Goal: Information Seeking & Learning: Learn about a topic

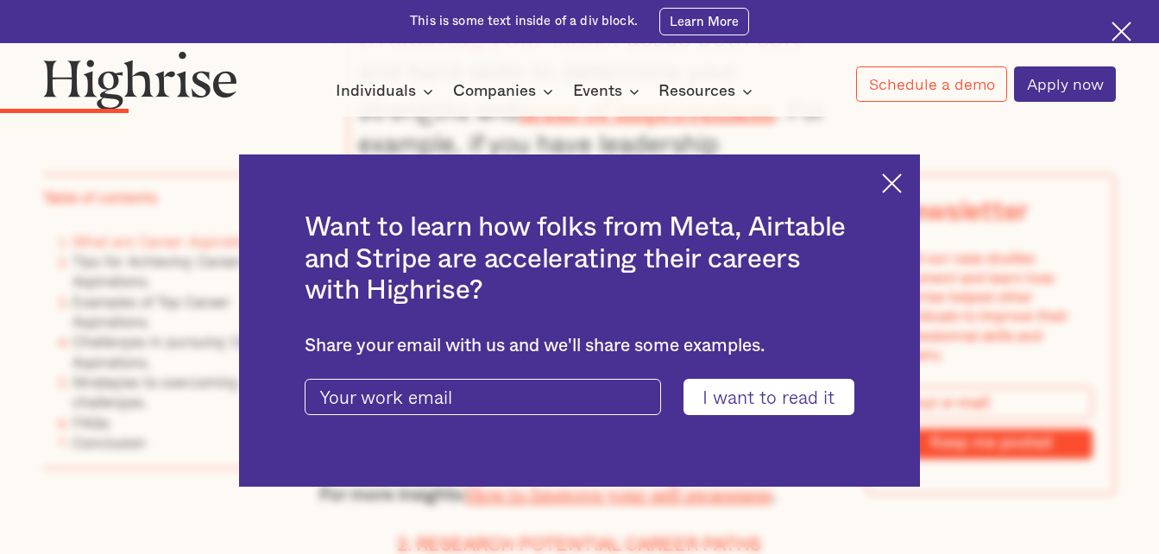
scroll to position [2569, 0]
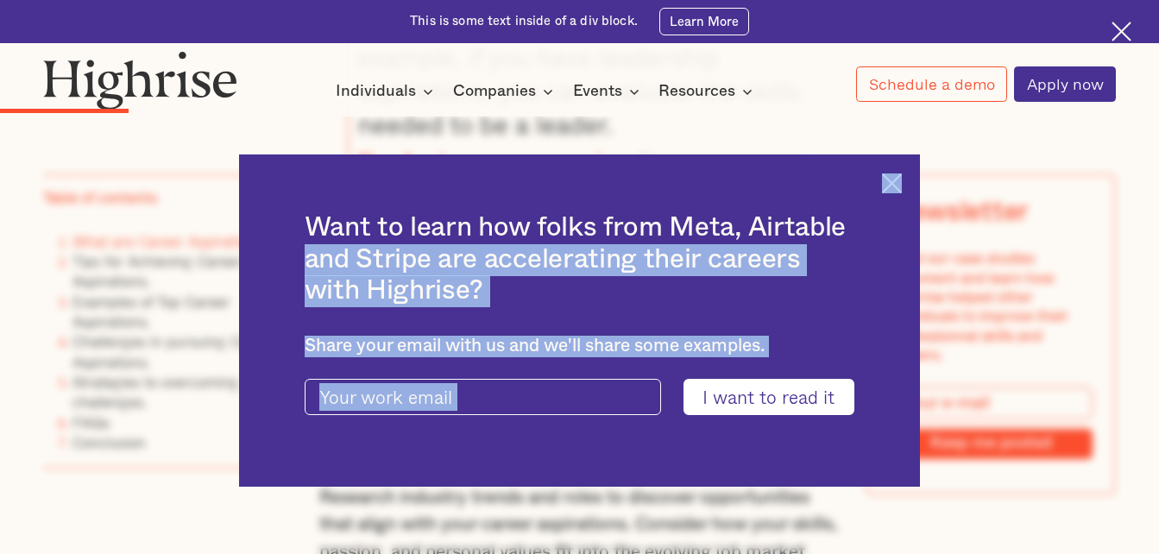
click at [911, 184] on div "Want to learn how folks from Meta, Airtable and Stripe are accelerating their c…" at bounding box center [579, 319] width 681 height 331
click at [902, 185] on img at bounding box center [892, 183] width 20 height 20
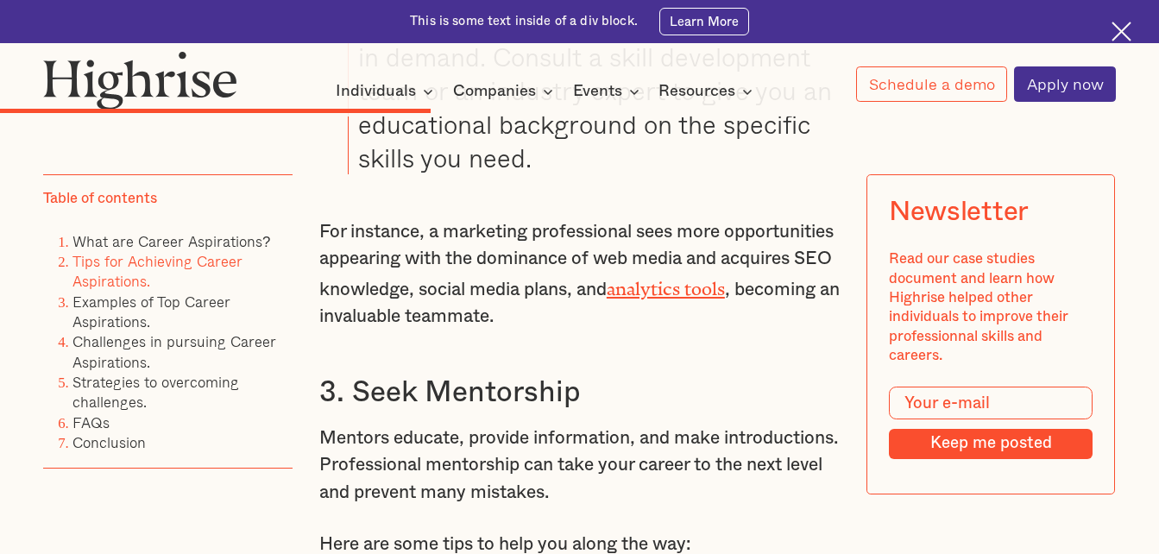
scroll to position [6279, 0]
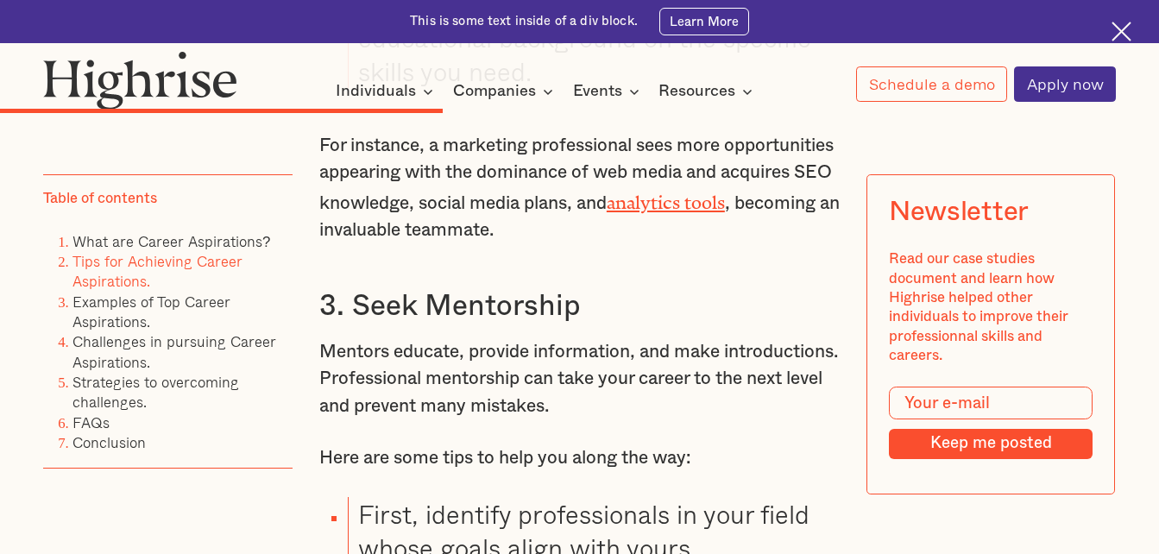
click at [127, 312] on li "Examples of Top Career Aspirations." at bounding box center [182, 313] width 220 height 41
click at [144, 308] on link "Examples of Top Career Aspirations." at bounding box center [151, 311] width 158 height 41
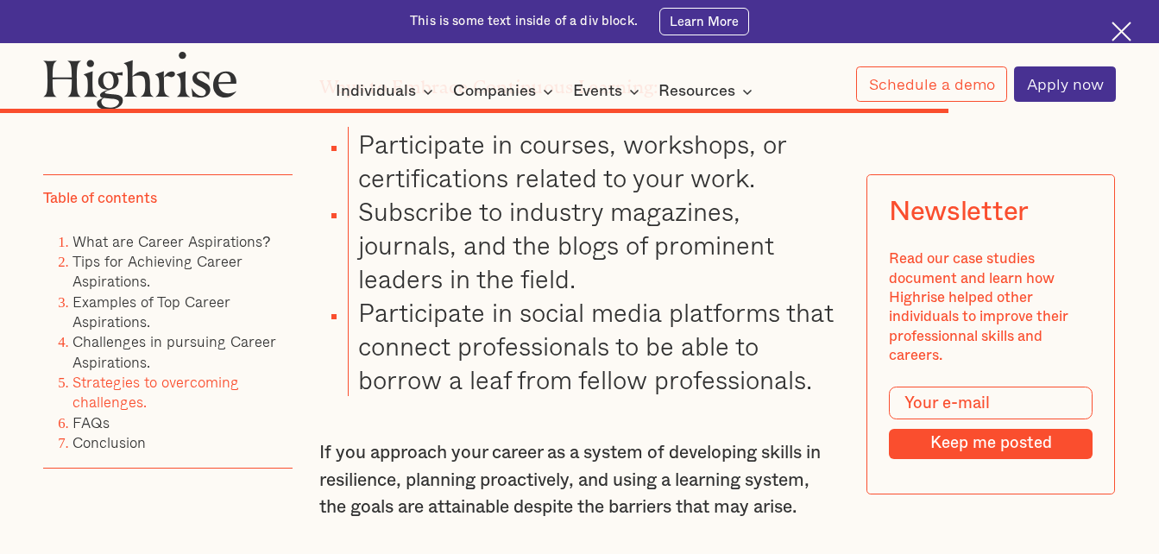
scroll to position [12025, 0]
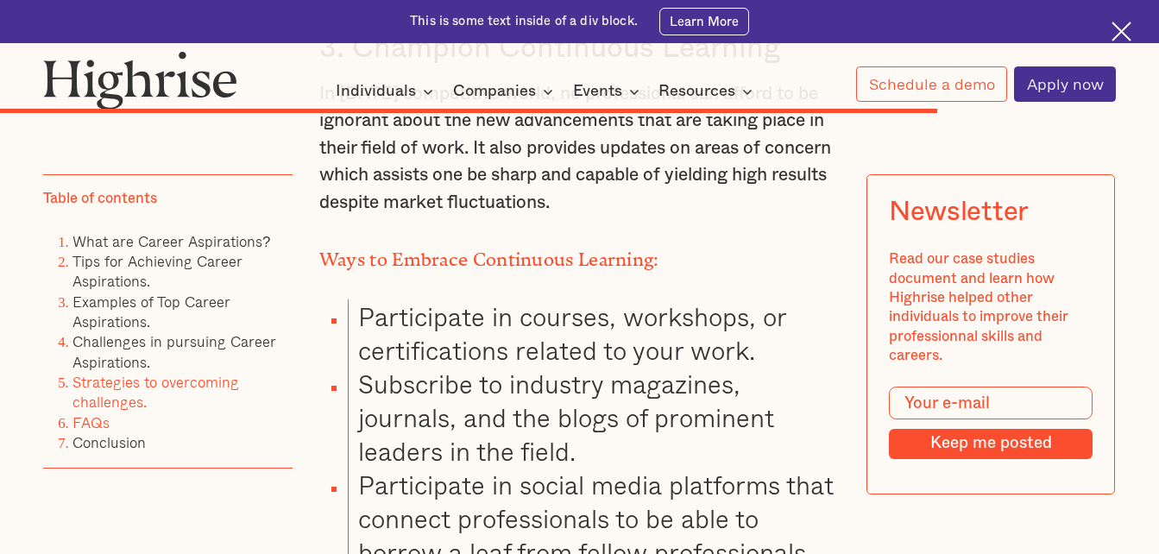
click at [92, 419] on link "FAQs" at bounding box center [90, 423] width 37 height 22
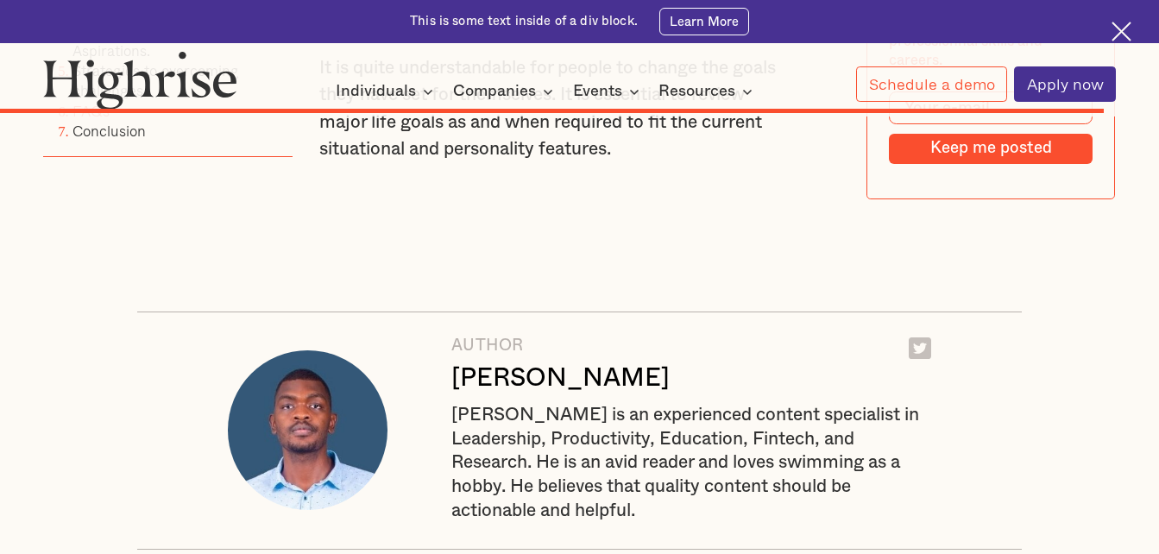
scroll to position [13829, 0]
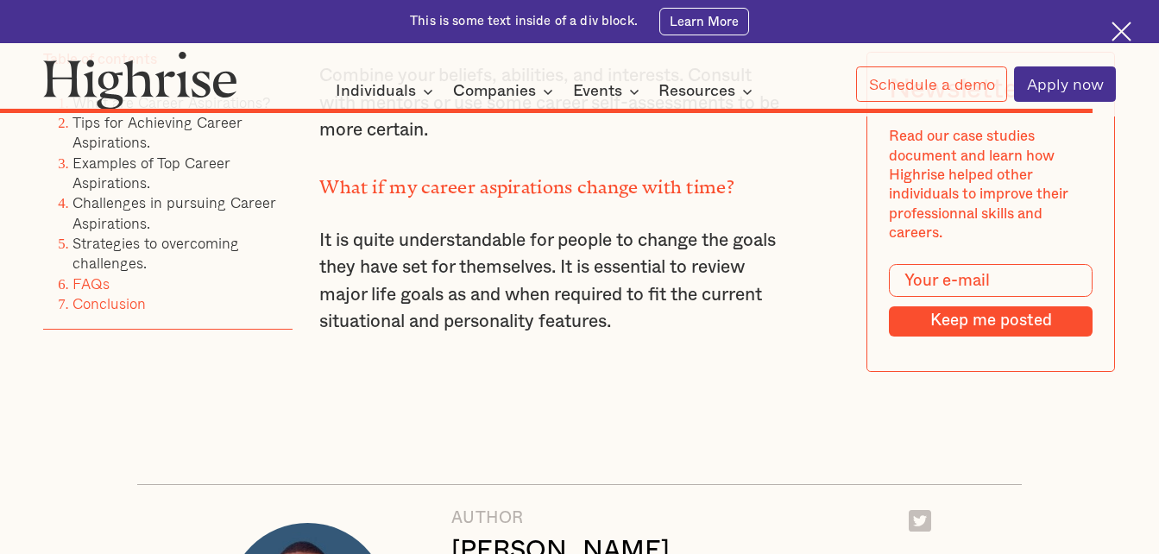
click at [129, 314] on link "Conclusion" at bounding box center [108, 304] width 73 height 22
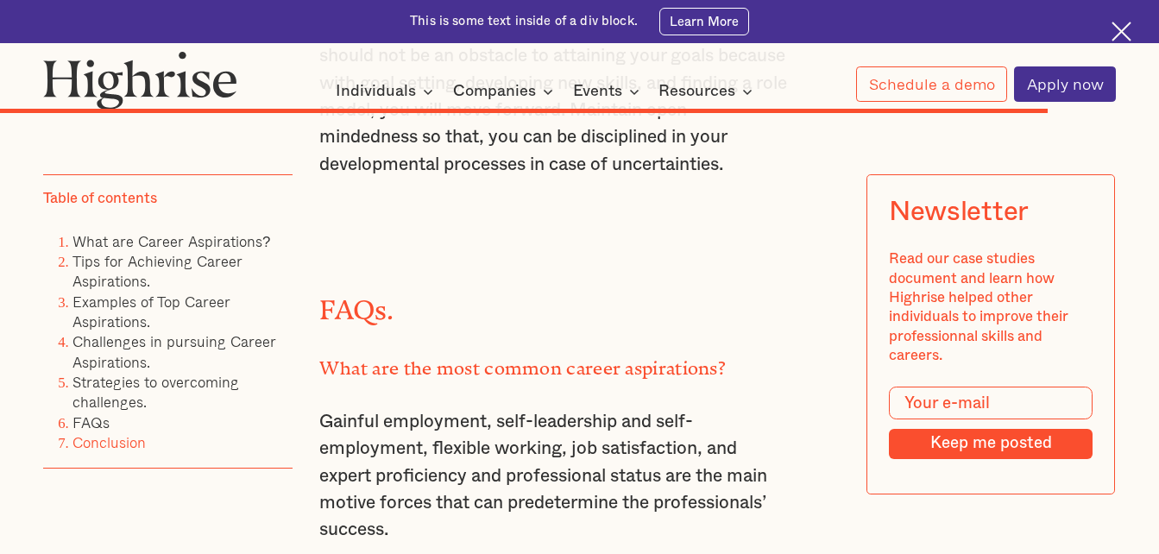
scroll to position [13437, 0]
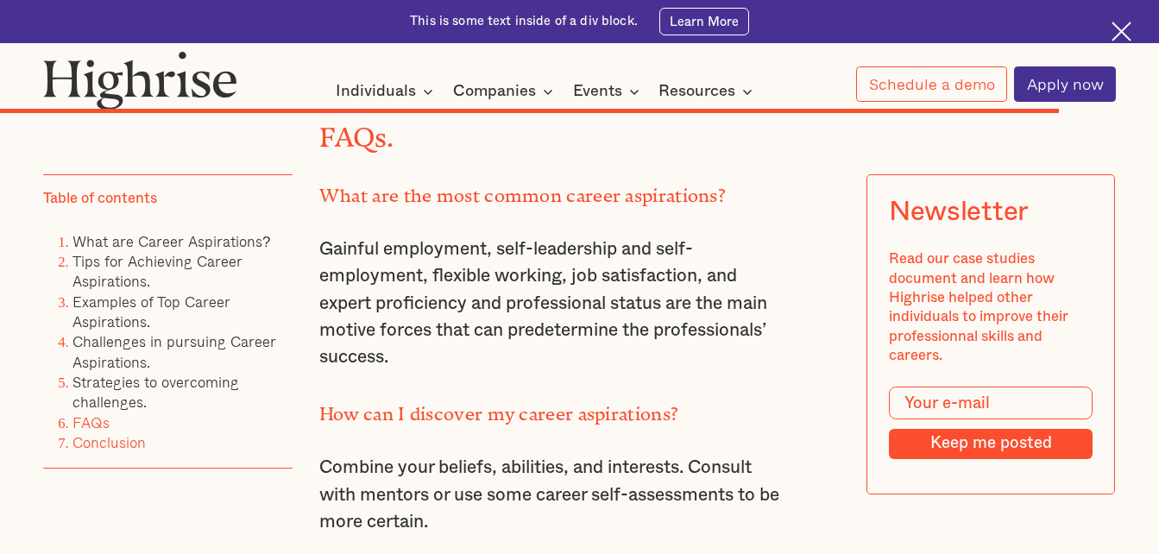
click at [122, 440] on link "Conclusion" at bounding box center [108, 442] width 73 height 22
click at [112, 444] on link "Conclusion" at bounding box center [108, 442] width 73 height 22
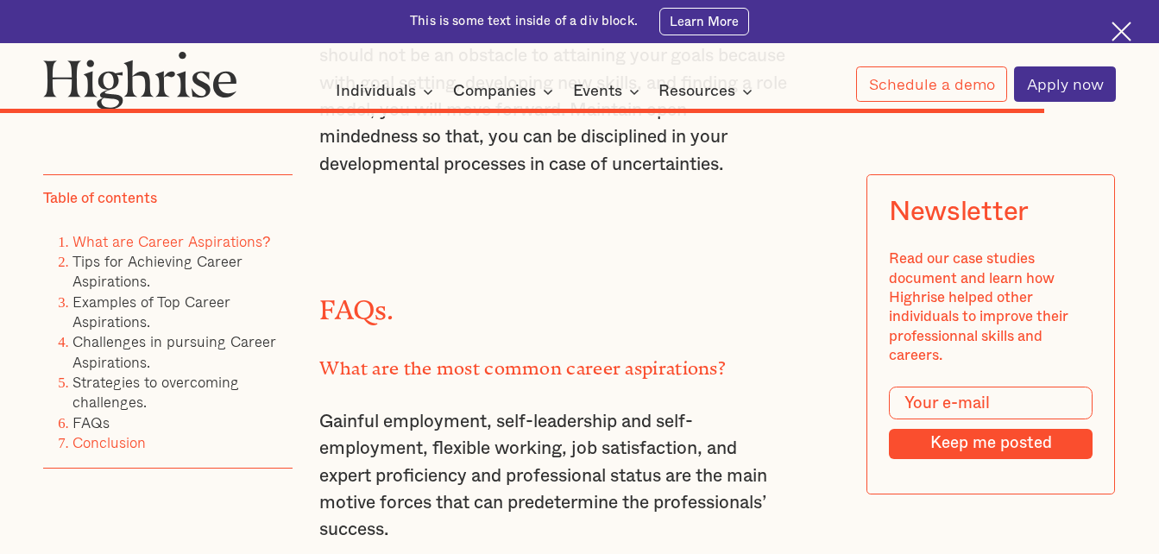
click at [136, 240] on link "What are Career Aspirations?" at bounding box center [171, 241] width 198 height 22
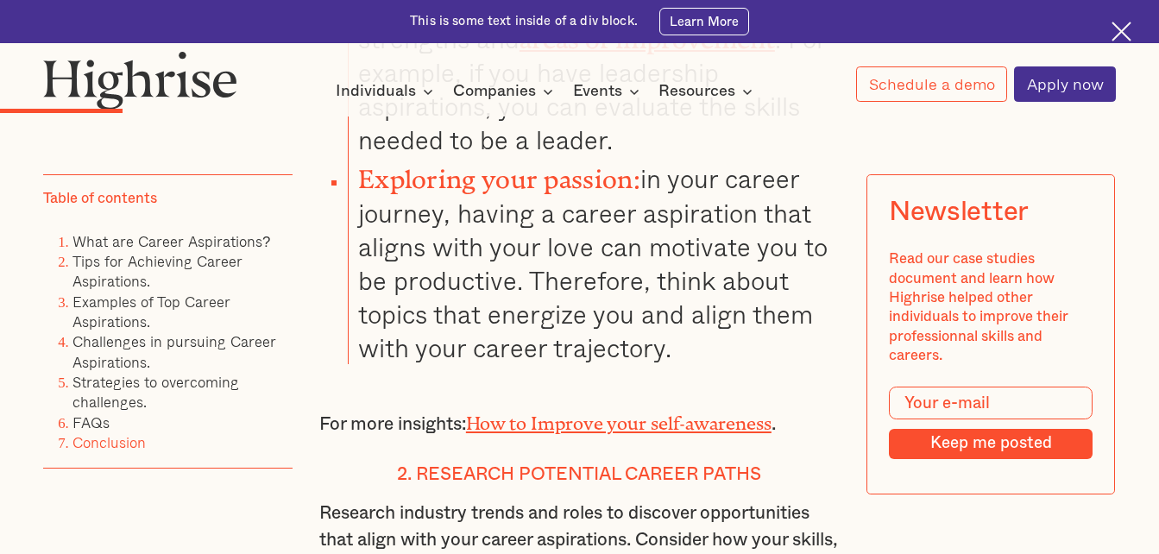
scroll to position [2898, 0]
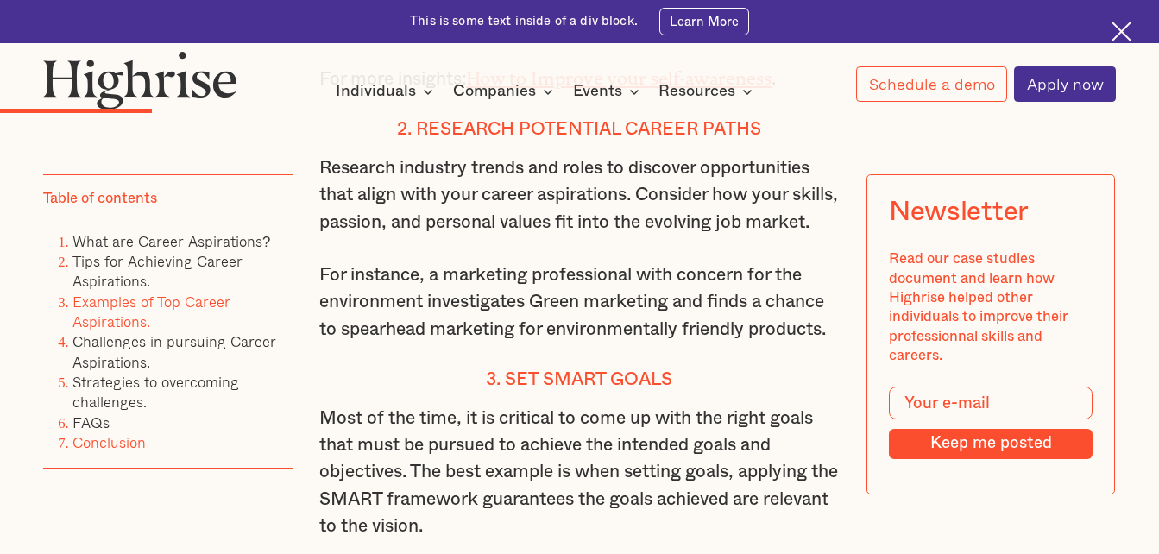
click at [159, 304] on link "Examples of Top Career Aspirations." at bounding box center [151, 311] width 158 height 41
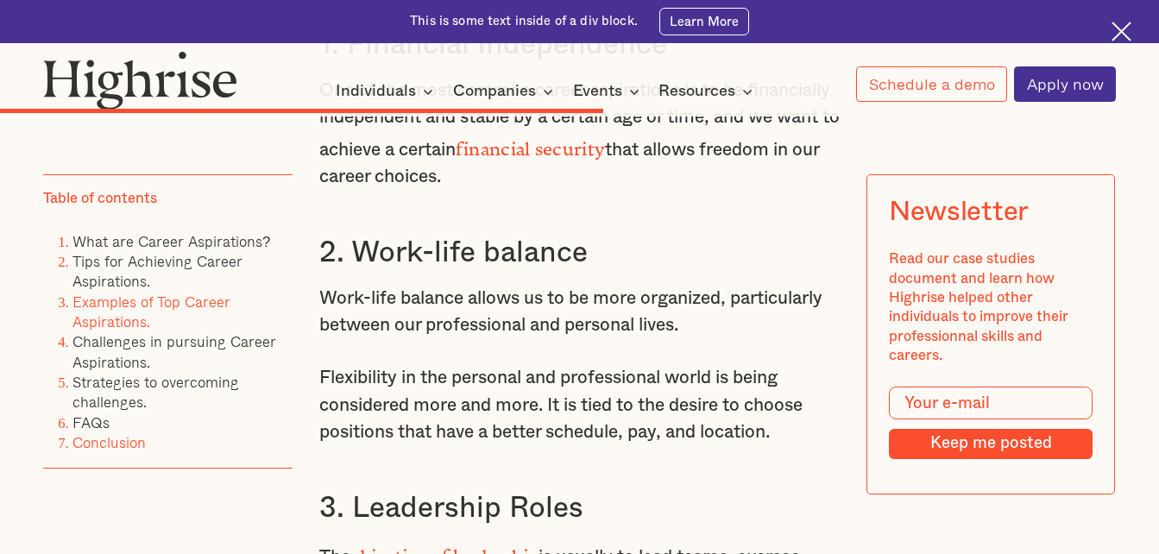
click at [87, 299] on link "Examples of Top Career Aspirations." at bounding box center [151, 311] width 158 height 41
